Goal: Register for event/course

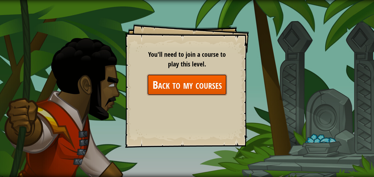
click at [195, 82] on link "Back to my courses" at bounding box center [187, 84] width 80 height 21
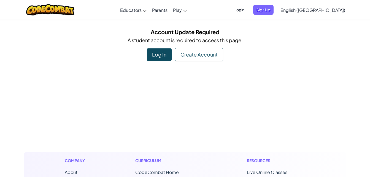
click at [166, 59] on div "Log In" at bounding box center [159, 54] width 25 height 13
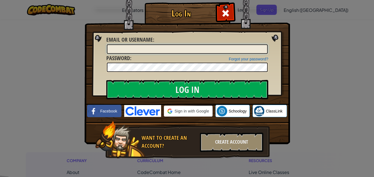
type input "[PERSON_NAME][EMAIL_ADDRESS][DOMAIN_NAME]"
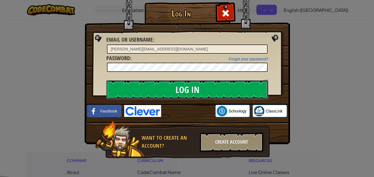
click at [192, 88] on input "Log In" at bounding box center [187, 89] width 162 height 19
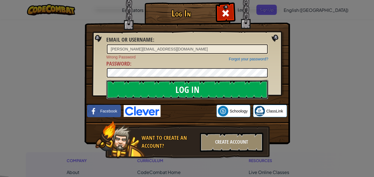
click at [193, 95] on input "Log In" at bounding box center [187, 89] width 162 height 19
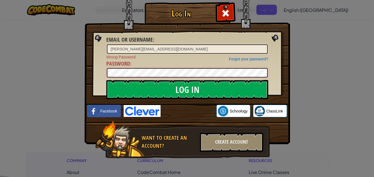
click at [106, 80] on input "Log In" at bounding box center [187, 89] width 162 height 19
click at [341, 63] on div "Log In Email or Username : [PERSON_NAME][EMAIL_ADDRESS][DOMAIN_NAME] Forgot you…" at bounding box center [187, 88] width 374 height 177
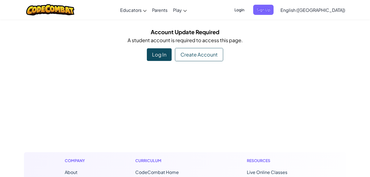
click at [247, 11] on span "Login" at bounding box center [239, 10] width 17 height 10
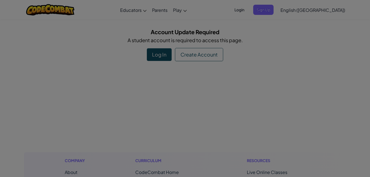
type input "[PERSON_NAME][EMAIL_ADDRESS][DOMAIN_NAME]"
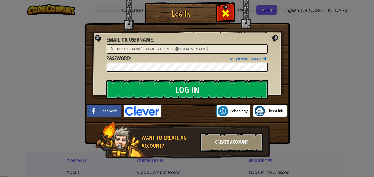
click at [232, 13] on div at bounding box center [225, 12] width 17 height 17
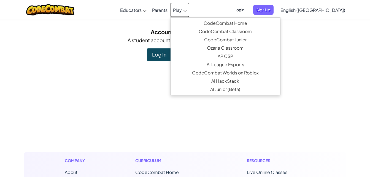
click at [182, 11] on span "Play" at bounding box center [177, 10] width 9 height 6
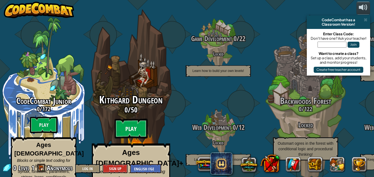
click at [146, 119] on btn "Play" at bounding box center [130, 129] width 33 height 20
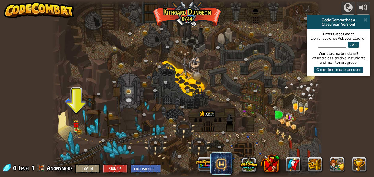
click at [333, 46] on input "text" at bounding box center [331, 45] width 29 height 6
type input "NightAndStop"
click at [353, 43] on button "Join" at bounding box center [353, 45] width 12 height 6
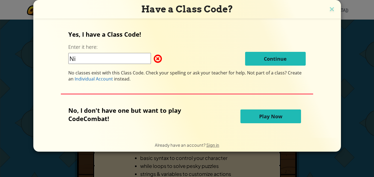
type input "N"
type input "GoodPinkPool"
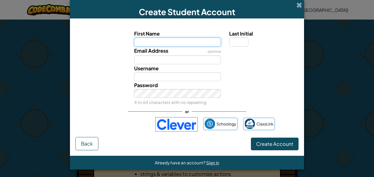
click at [173, 43] on input "First Name" at bounding box center [177, 41] width 87 height 9
type input "[PERSON_NAME]"
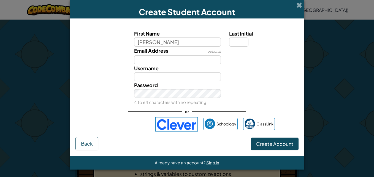
type input "[PERSON_NAME]"
click at [229, 36] on span "Last Initial" at bounding box center [241, 33] width 24 height 6
click at [229, 37] on input "Last Initial" at bounding box center [238, 41] width 19 height 9
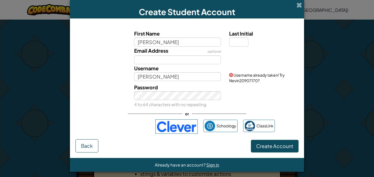
click at [230, 36] on span "Last Initial" at bounding box center [241, 33] width 24 height 6
click at [230, 37] on input "Last Initial" at bounding box center [238, 41] width 19 height 9
type input "s"
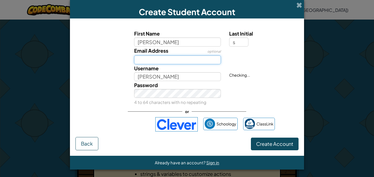
type input "[PERSON_NAME]"
click at [184, 62] on input "Email Address" at bounding box center [177, 59] width 87 height 9
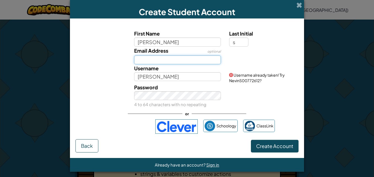
type input "[PERSON_NAME][EMAIL_ADDRESS][DOMAIN_NAME]"
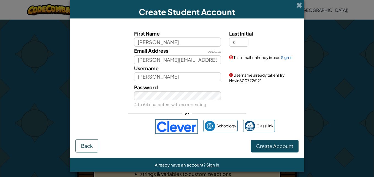
click at [265, 103] on div "Password 4 to 64 characters with no repeating" at bounding box center [187, 95] width 228 height 25
click at [266, 146] on span "Create Account" at bounding box center [274, 146] width 37 height 6
click at [285, 58] on link "Sign in" at bounding box center [287, 57] width 12 height 5
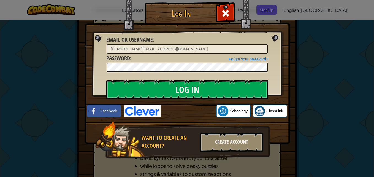
click at [236, 18] on img at bounding box center [186, 64] width 205 height 160
click at [228, 16] on span at bounding box center [225, 13] width 9 height 9
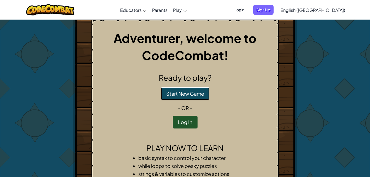
click at [183, 93] on button "Start New Game" at bounding box center [185, 93] width 48 height 13
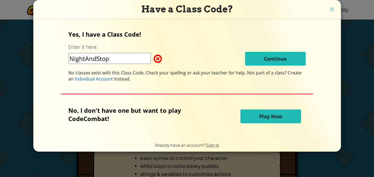
click at [118, 54] on input "NightAndStop" at bounding box center [109, 58] width 83 height 11
type input "GoodPinkPool"
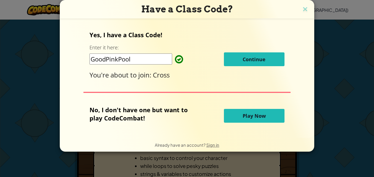
click at [236, 57] on button "Continue" at bounding box center [254, 59] width 61 height 14
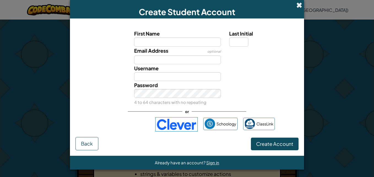
click at [296, 6] on span at bounding box center [299, 5] width 6 height 6
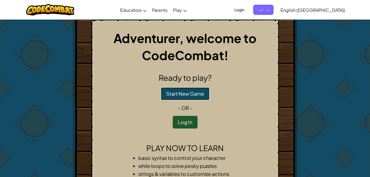
click at [186, 92] on button "Start New Game" at bounding box center [185, 93] width 48 height 13
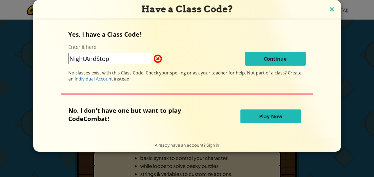
click at [328, 8] on img at bounding box center [331, 10] width 7 height 8
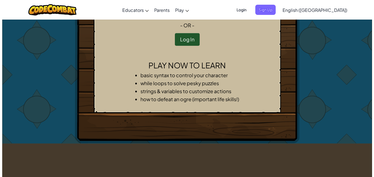
scroll to position [28, 0]
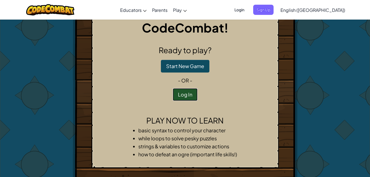
click at [177, 99] on button "Log In" at bounding box center [185, 94] width 25 height 13
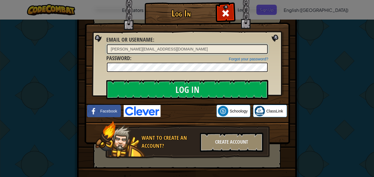
click at [151, 51] on input "[PERSON_NAME][EMAIL_ADDRESS][DOMAIN_NAME]" at bounding box center [187, 48] width 161 height 9
click at [255, 57] on link "Forgot your password?" at bounding box center [248, 59] width 39 height 4
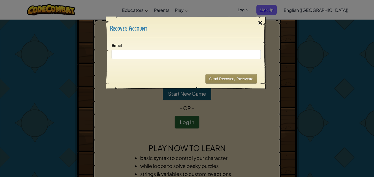
click at [260, 24] on div "×" at bounding box center [260, 23] width 13 height 16
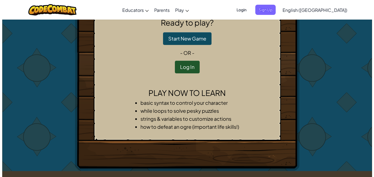
scroll to position [28, 0]
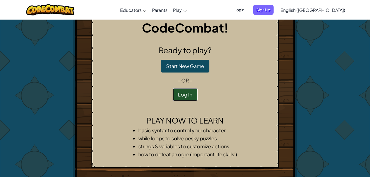
click at [192, 92] on button "Log In" at bounding box center [185, 94] width 25 height 13
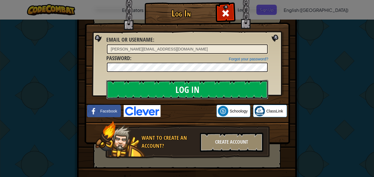
click at [246, 88] on input "Log In" at bounding box center [187, 89] width 162 height 19
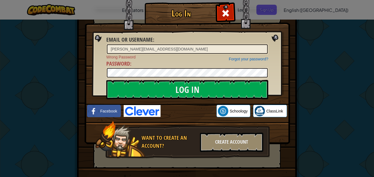
click at [282, 70] on img at bounding box center [186, 64] width 205 height 160
click at [233, 137] on div "Create Account" at bounding box center [231, 141] width 63 height 19
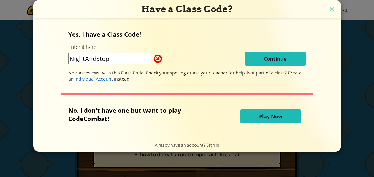
click at [143, 64] on input "NightAndStop" at bounding box center [109, 58] width 83 height 11
type input "N"
type input "GoodPinkPool"
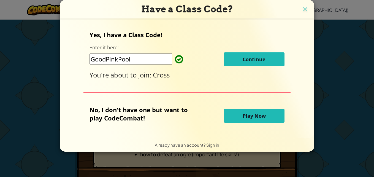
click at [248, 55] on button "Continue" at bounding box center [254, 59] width 61 height 14
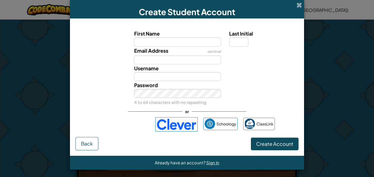
drag, startPoint x: 97, startPoint y: 99, endPoint x: 99, endPoint y: 101, distance: 3.0
click at [99, 101] on div "Password 4 to 64 characters with no repeating" at bounding box center [187, 93] width 228 height 25
click at [92, 140] on button "Back" at bounding box center [86, 143] width 23 height 13
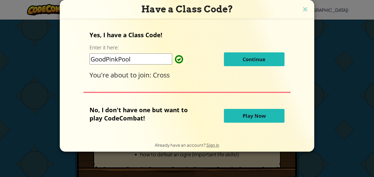
click at [231, 117] on button "Play Now" at bounding box center [254, 116] width 61 height 14
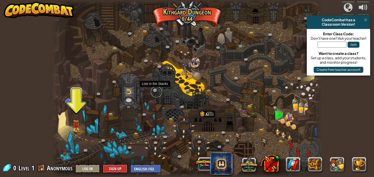
click at [155, 89] on link at bounding box center [156, 91] width 11 height 11
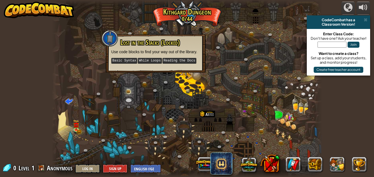
click at [238, 68] on div at bounding box center [187, 88] width 270 height 177
